Goal: Answer question/provide support: Share knowledge or assist other users

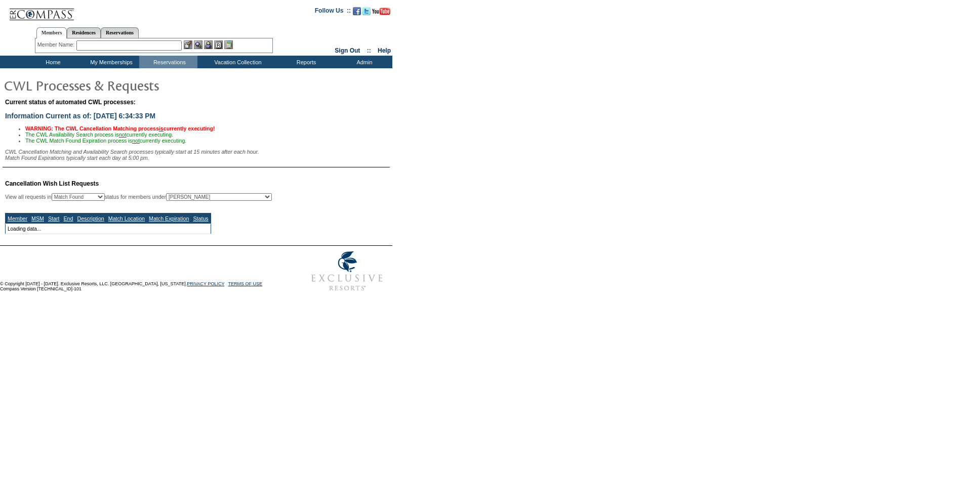
select select "50"
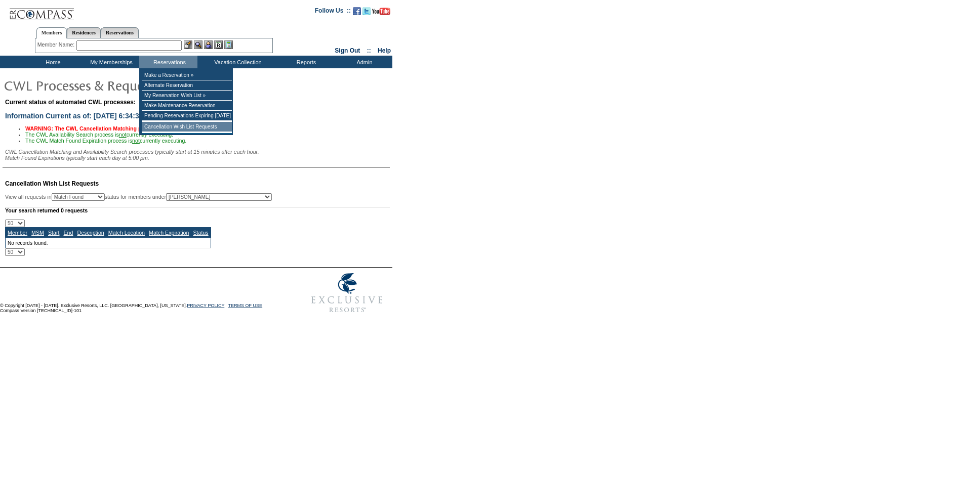
click at [194, 128] on td "Cancellation Wish List Requests" at bounding box center [187, 127] width 90 height 10
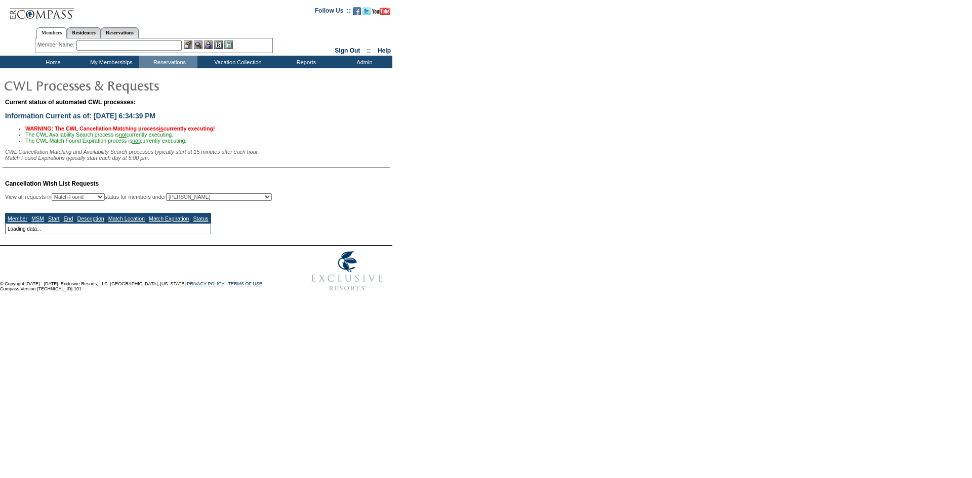
select select "50"
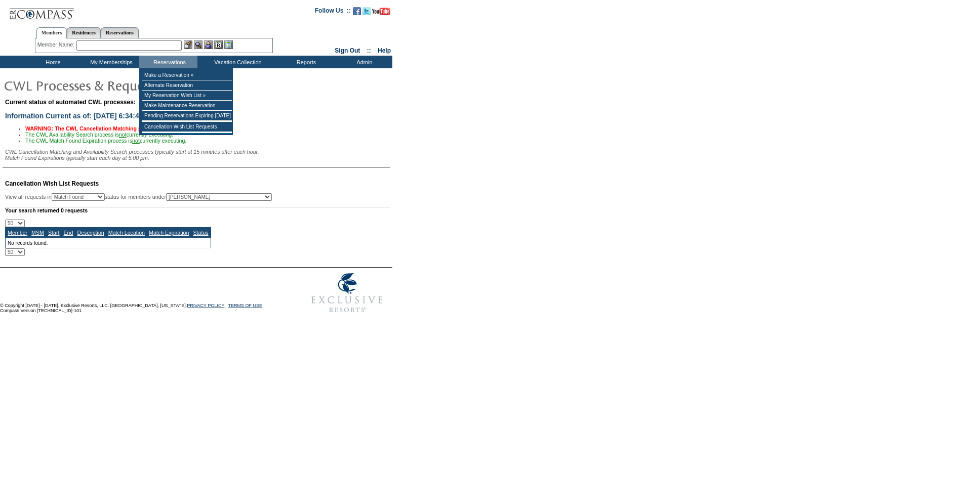
click at [147, 44] on input "text" at bounding box center [128, 45] width 105 height 10
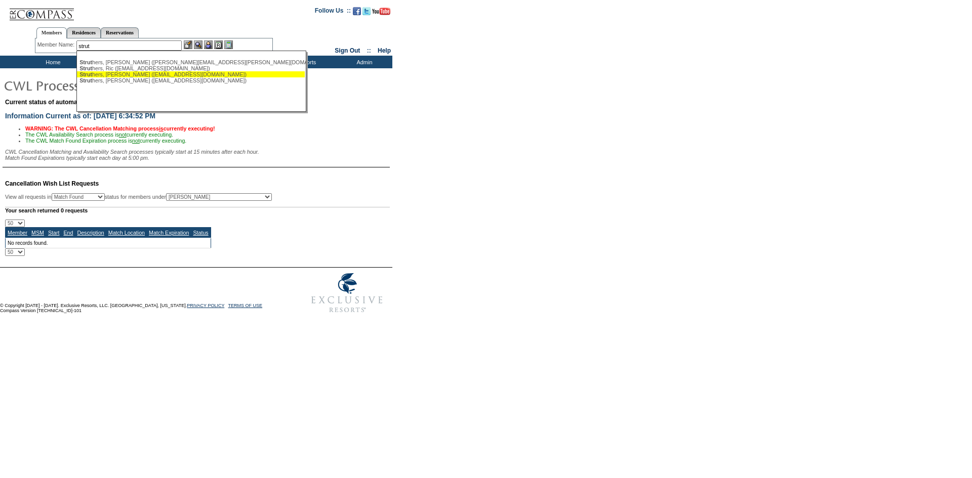
click at [165, 74] on div "Strut hers, [PERSON_NAME] ([EMAIL_ADDRESS][DOMAIN_NAME])" at bounding box center [190, 74] width 223 height 6
type input "[PERSON_NAME] ([EMAIL_ADDRESS][DOMAIN_NAME])"
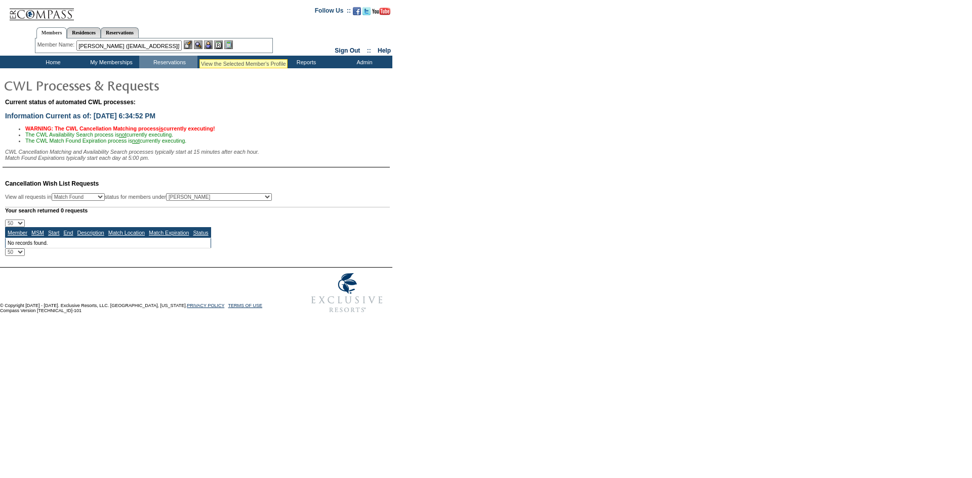
click at [199, 47] on img at bounding box center [198, 44] width 9 height 9
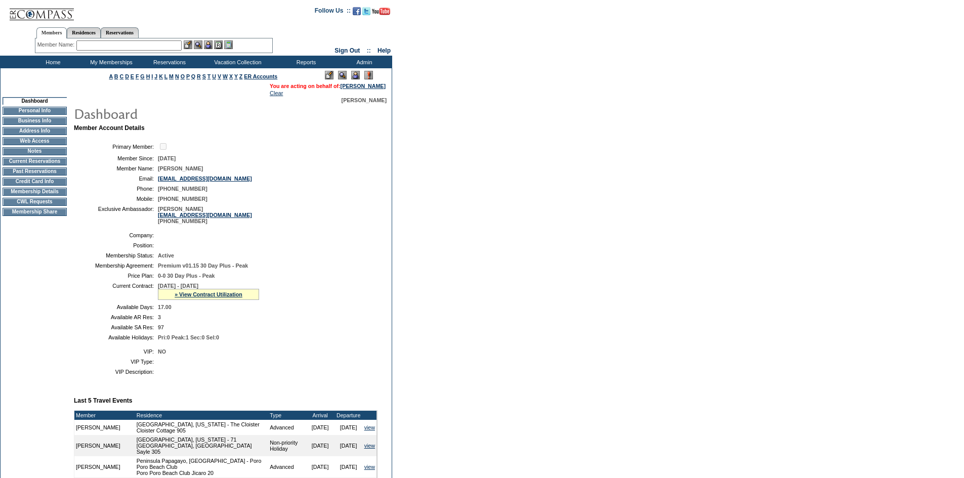
click at [353, 77] on img at bounding box center [355, 75] width 9 height 9
